Goal: Transaction & Acquisition: Download file/media

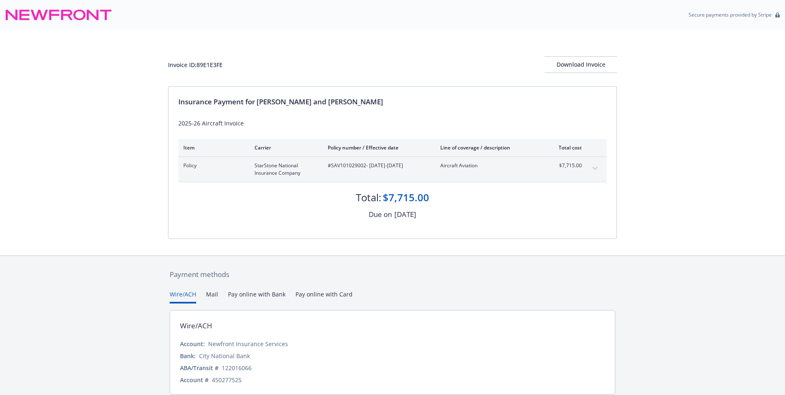
scroll to position [31, 0]
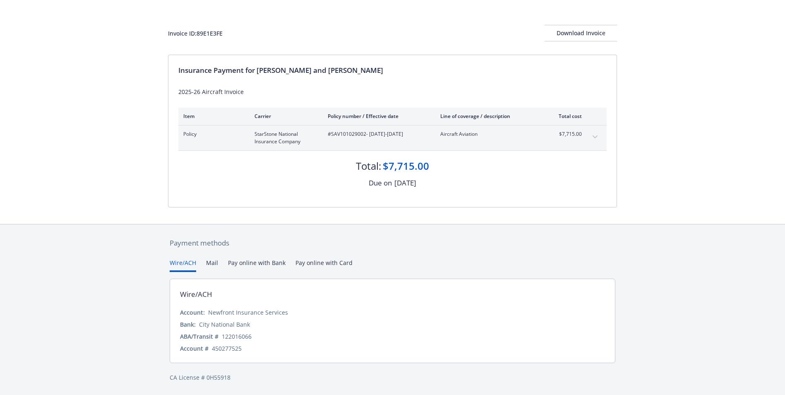
click at [186, 264] on button "Wire/ACH" at bounding box center [183, 265] width 26 height 14
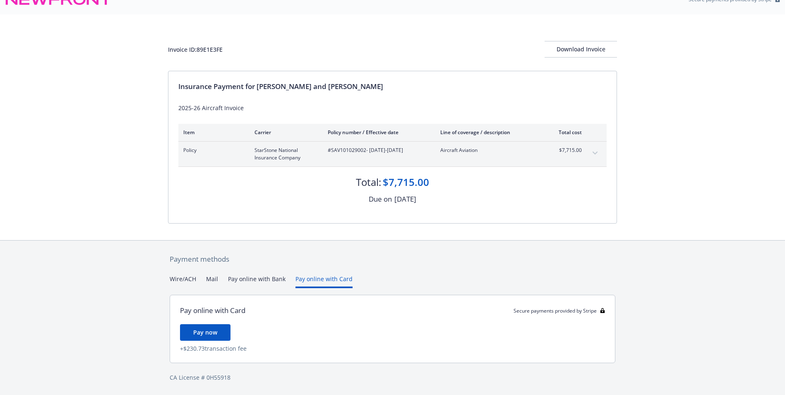
scroll to position [15, 0]
click at [314, 262] on div "Payment methods Wire/ACH Mail Pay online with Bank Pay online with Card Pay onl…" at bounding box center [392, 317] width 449 height 155
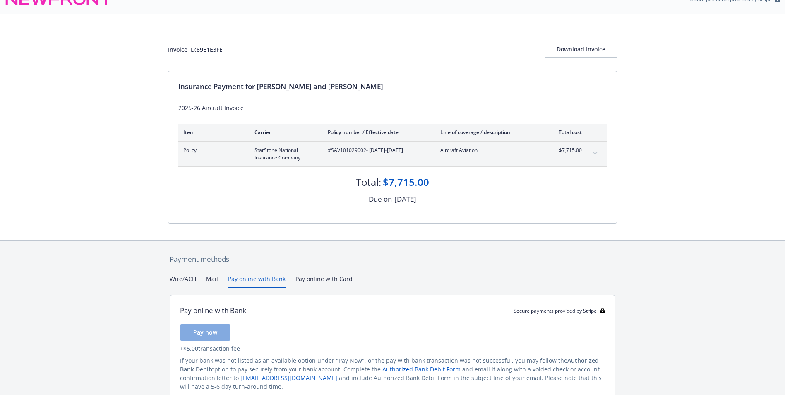
click at [255, 278] on button "Pay online with Bank" at bounding box center [257, 281] width 58 height 14
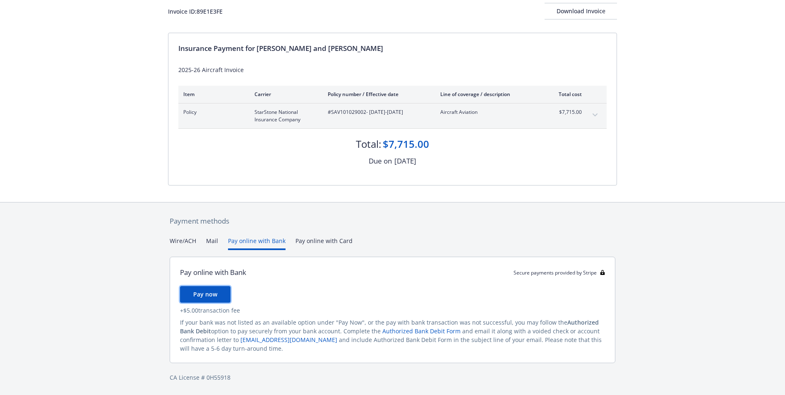
click at [207, 292] on span "Pay now" at bounding box center [205, 294] width 24 height 8
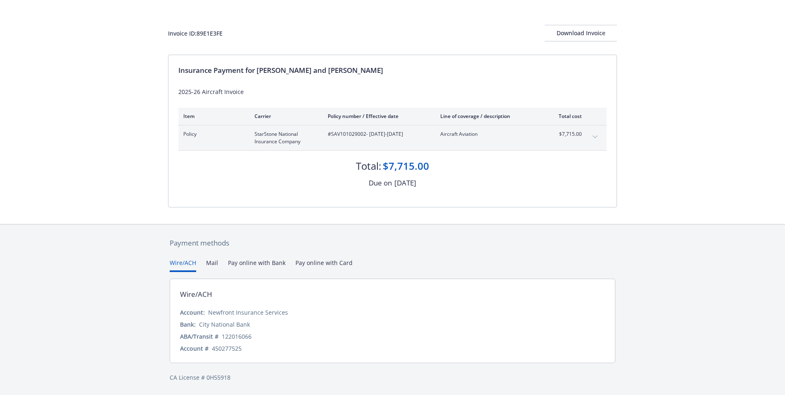
scroll to position [31, 0]
click at [180, 240] on div "Payment methods Wire/ACH Mail Pay online with Bank Pay online with Card Wire/AC…" at bounding box center [392, 309] width 449 height 171
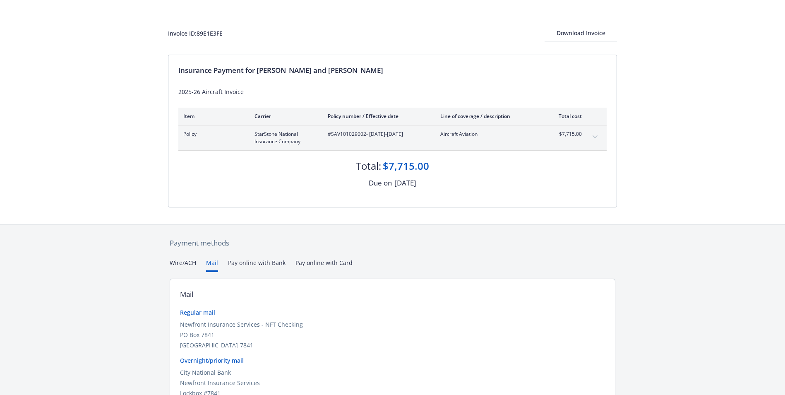
click at [211, 261] on button "Mail" at bounding box center [212, 265] width 12 height 14
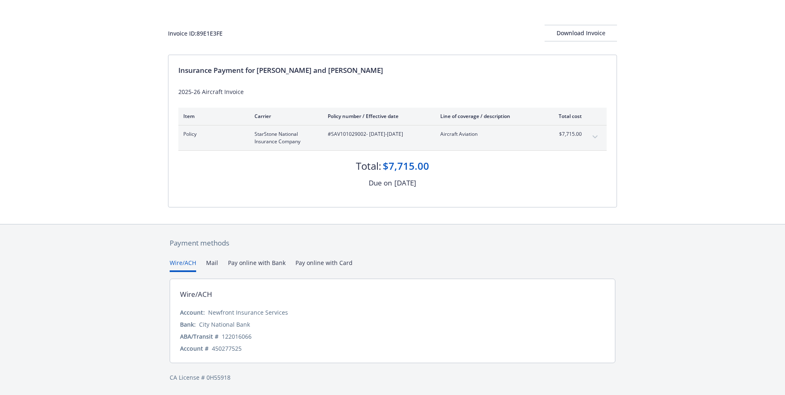
click at [185, 221] on div "Secure payments provided by Stripe Invoice ID: 89E1E3FE Download Invoice Insura…" at bounding box center [392, 182] width 785 height 426
click at [569, 32] on div "Download Invoice" at bounding box center [581, 33] width 72 height 16
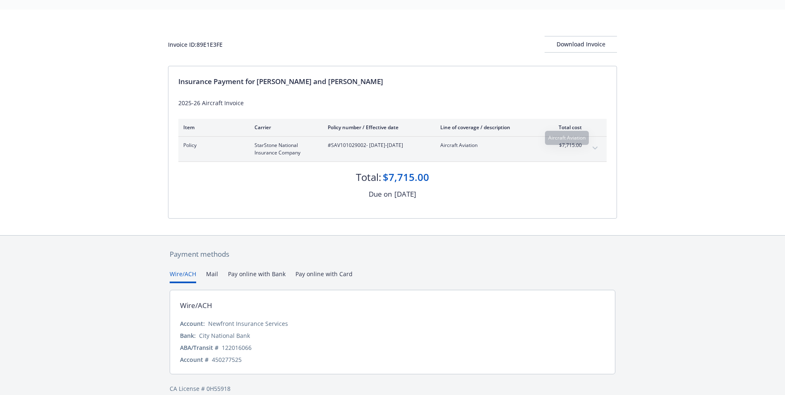
scroll to position [31, 0]
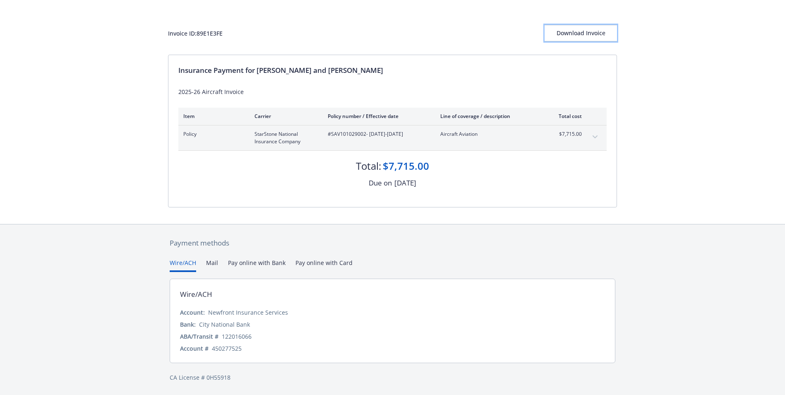
click at [577, 32] on div "Download Invoice" at bounding box center [581, 33] width 72 height 16
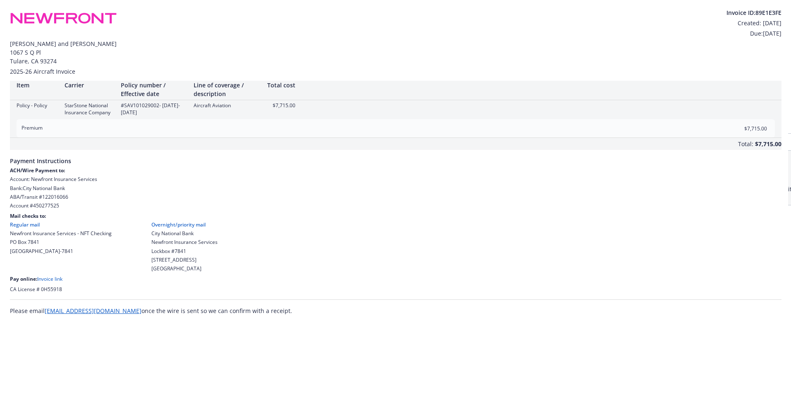
scroll to position [0, 0]
